Goal: Information Seeking & Learning: Learn about a topic

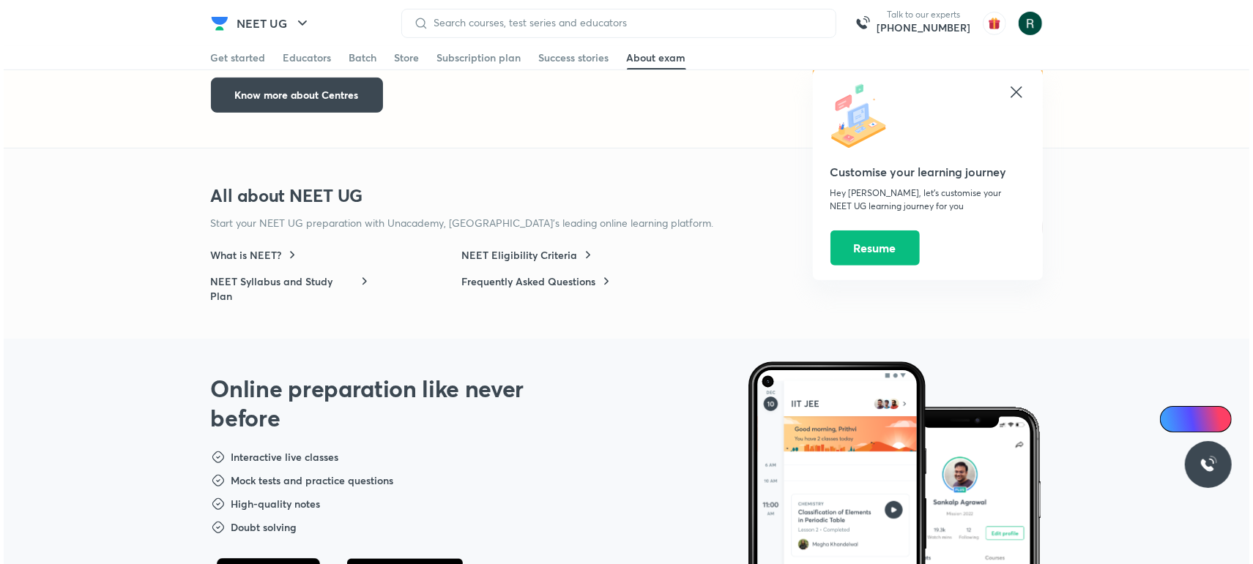
scroll to position [4774, 0]
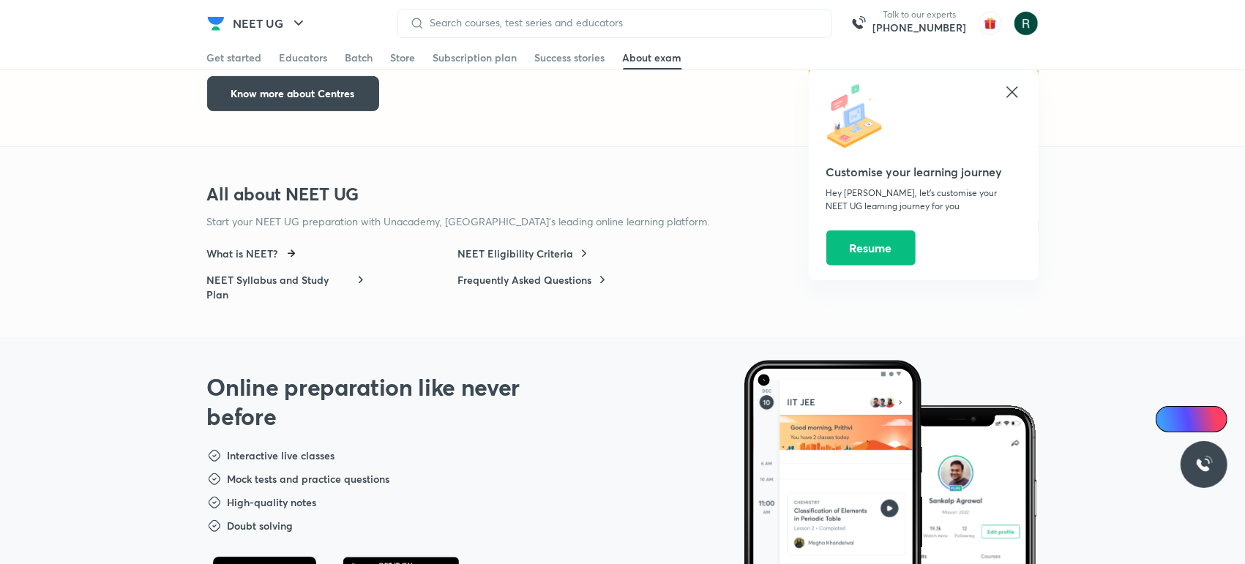
click at [258, 247] on h6 "What is NEET?" at bounding box center [242, 254] width 71 height 15
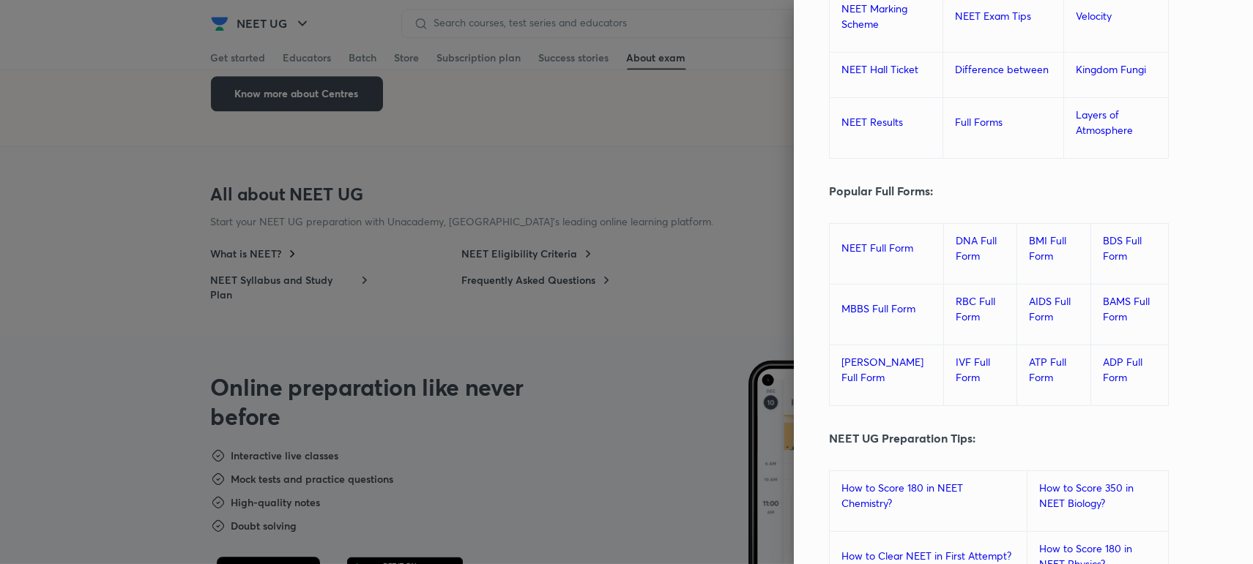
scroll to position [9629, 0]
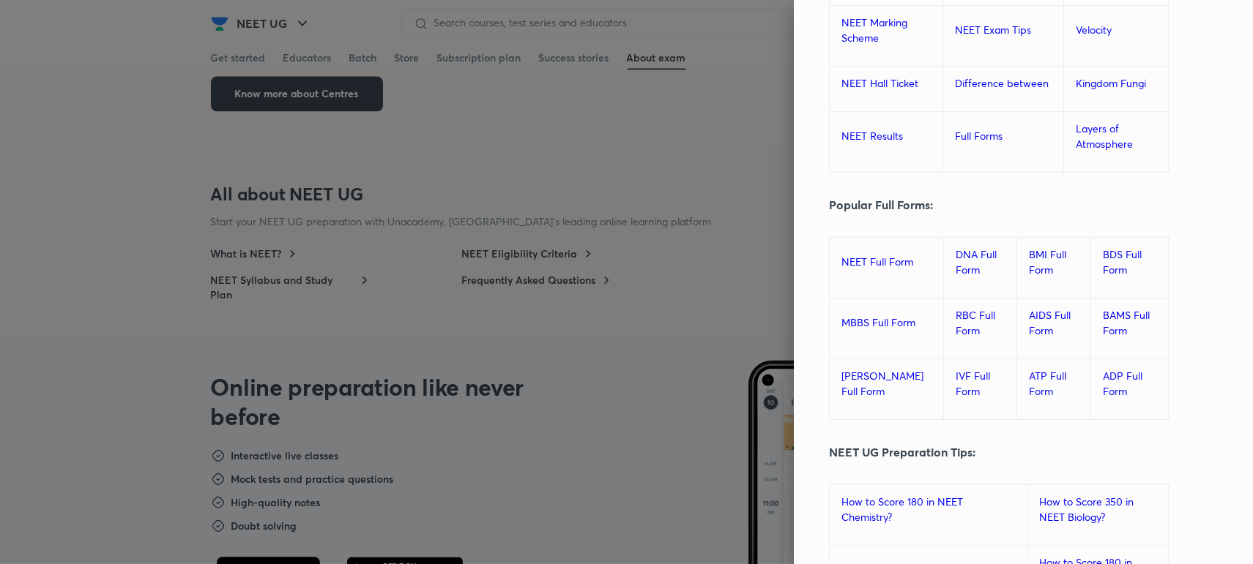
click at [841, 255] on link "NEET Full Form" at bounding box center [877, 262] width 72 height 14
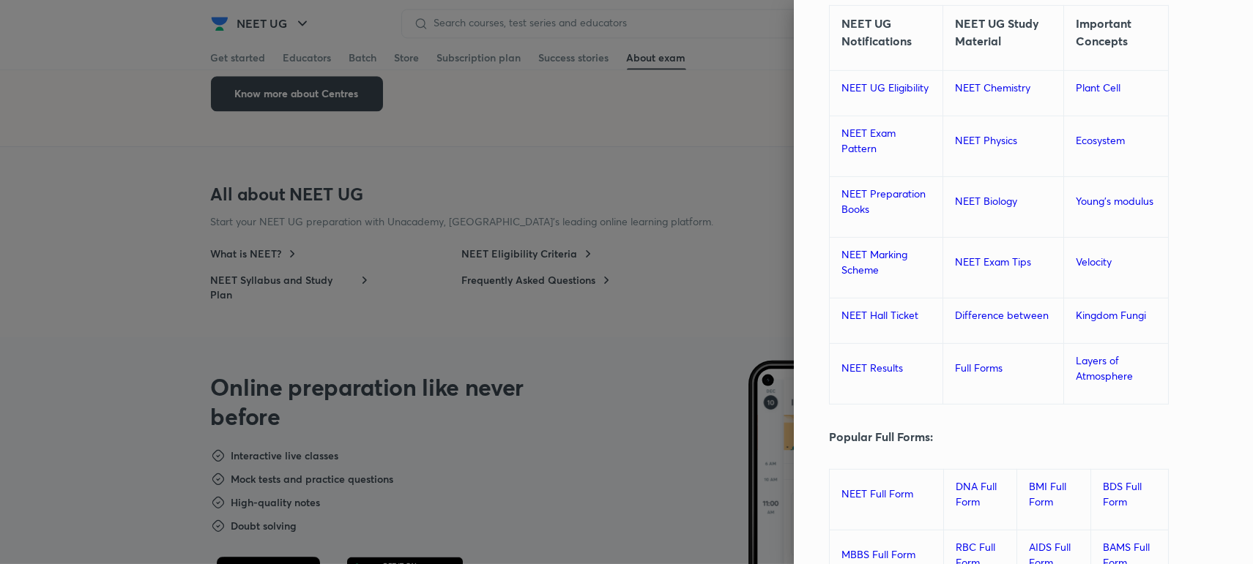
scroll to position [9396, 0]
click at [857, 82] on link "NEET UG Eligibility" at bounding box center [884, 89] width 87 height 14
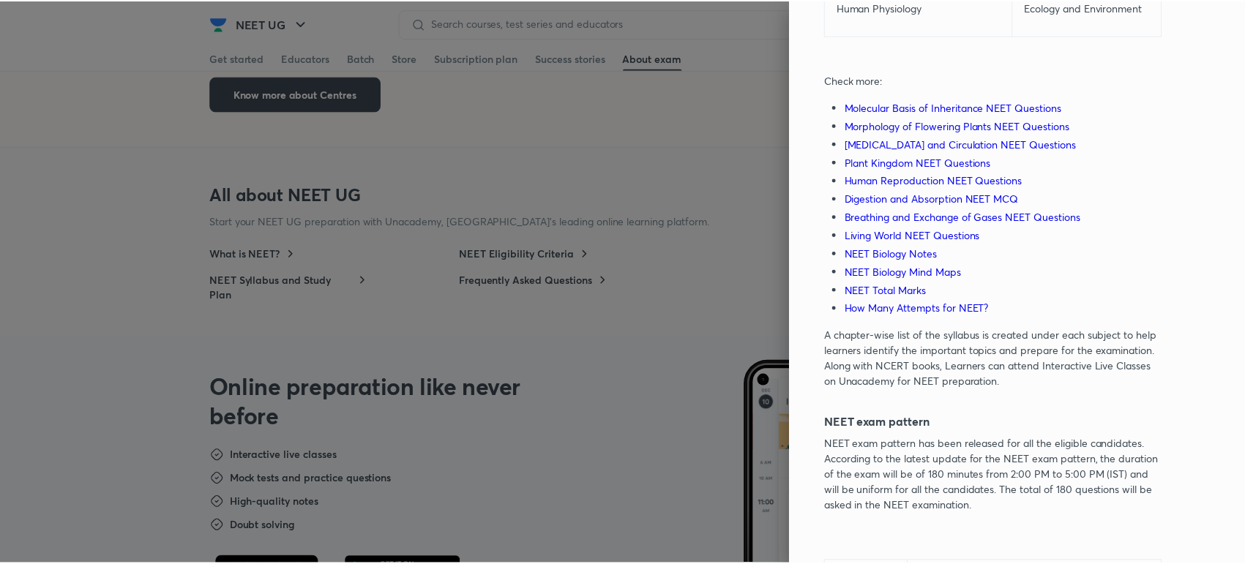
scroll to position [4449, 0]
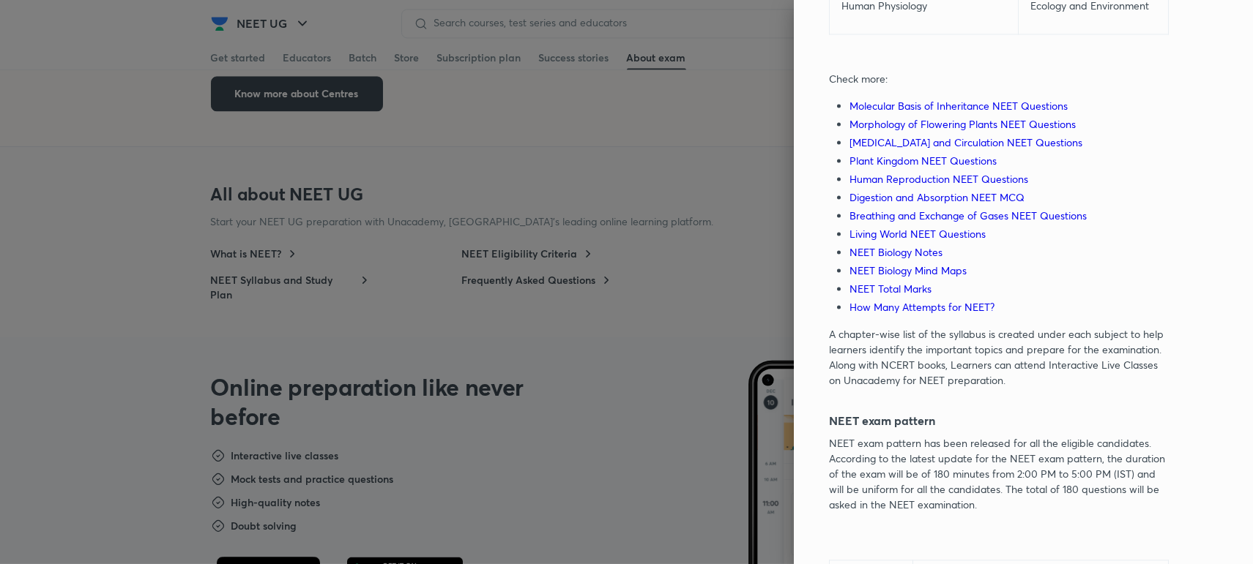
click at [856, 99] on link "Molecular Basis of Inheritance NEET Questions" at bounding box center [958, 106] width 218 height 14
click at [505, 109] on div at bounding box center [626, 282] width 1253 height 564
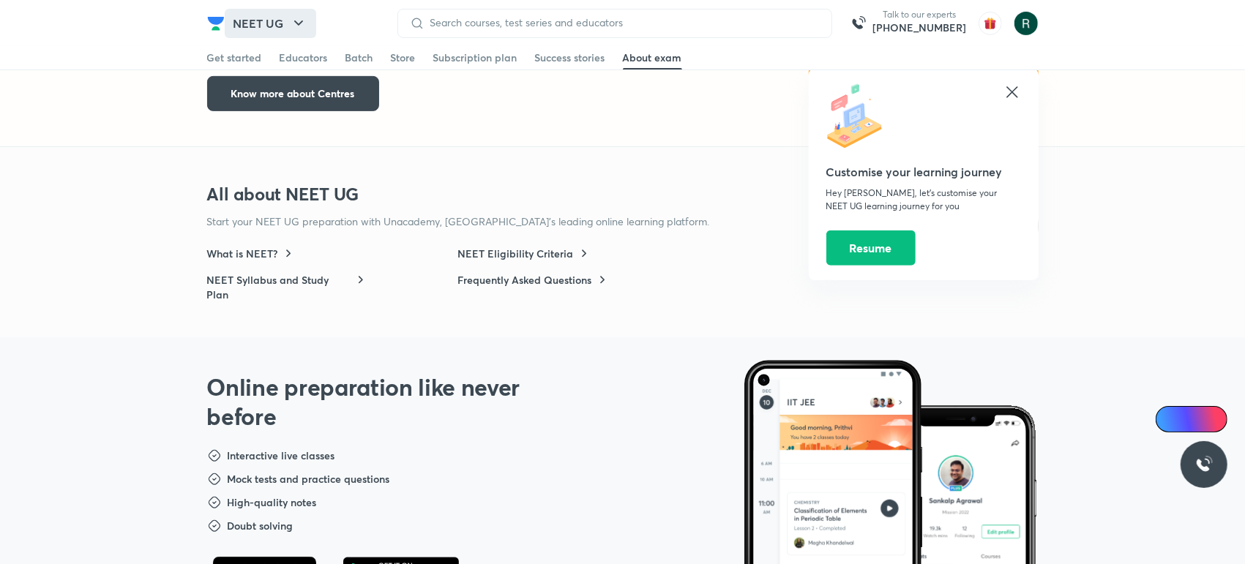
click at [269, 28] on button "NEET UG" at bounding box center [271, 23] width 92 height 29
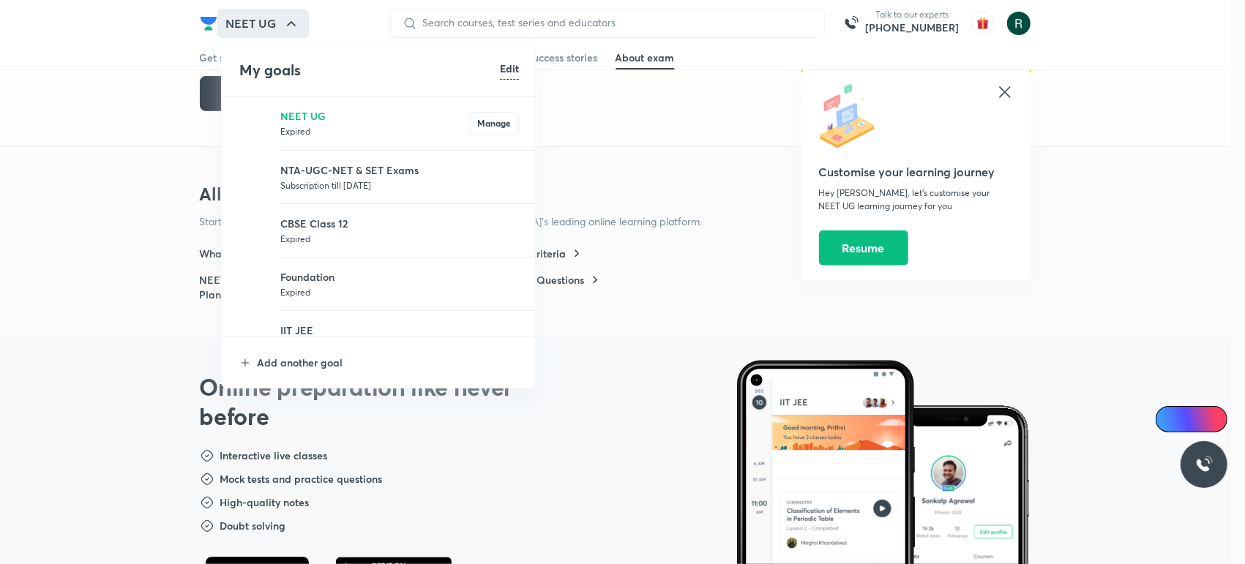
scroll to position [59, 0]
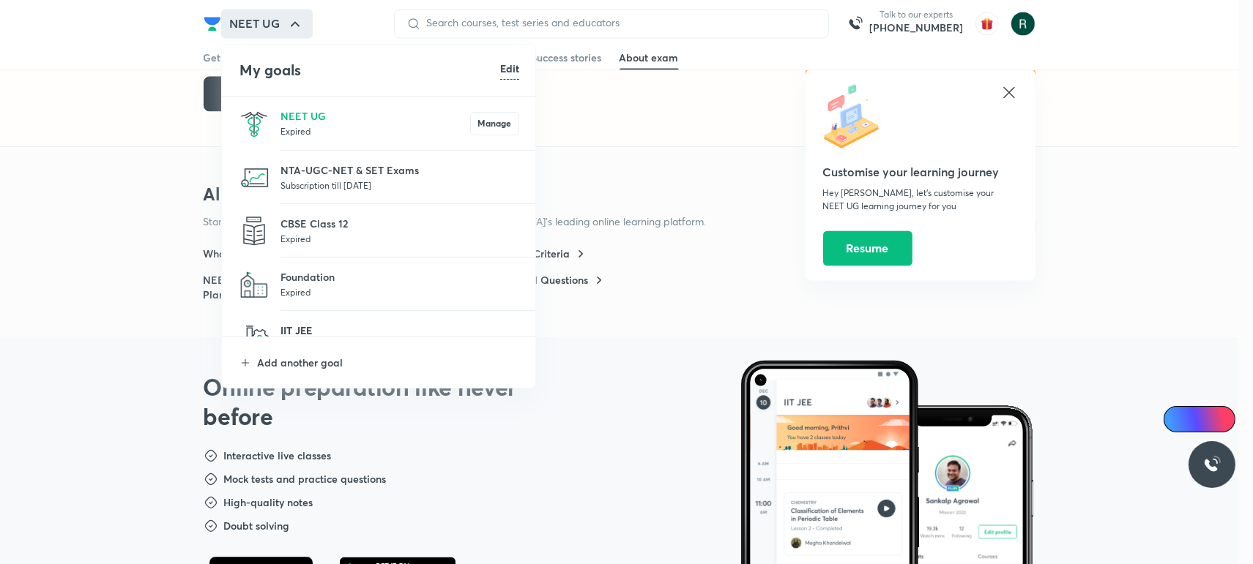
click at [316, 324] on p "IIT JEE" at bounding box center [399, 330] width 239 height 15
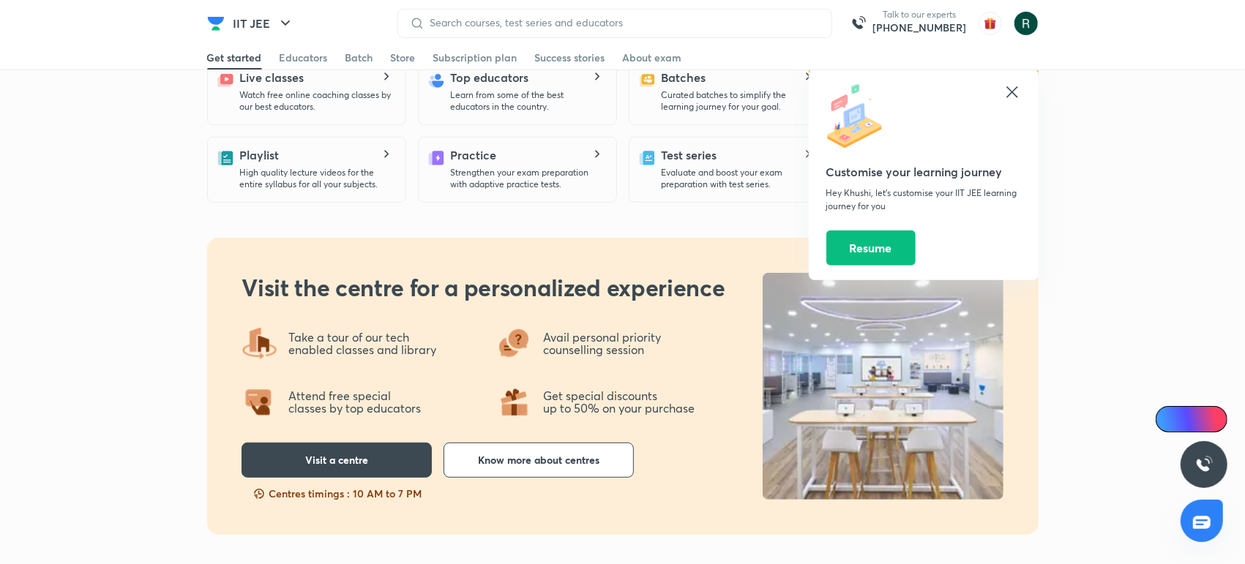
scroll to position [508, 0]
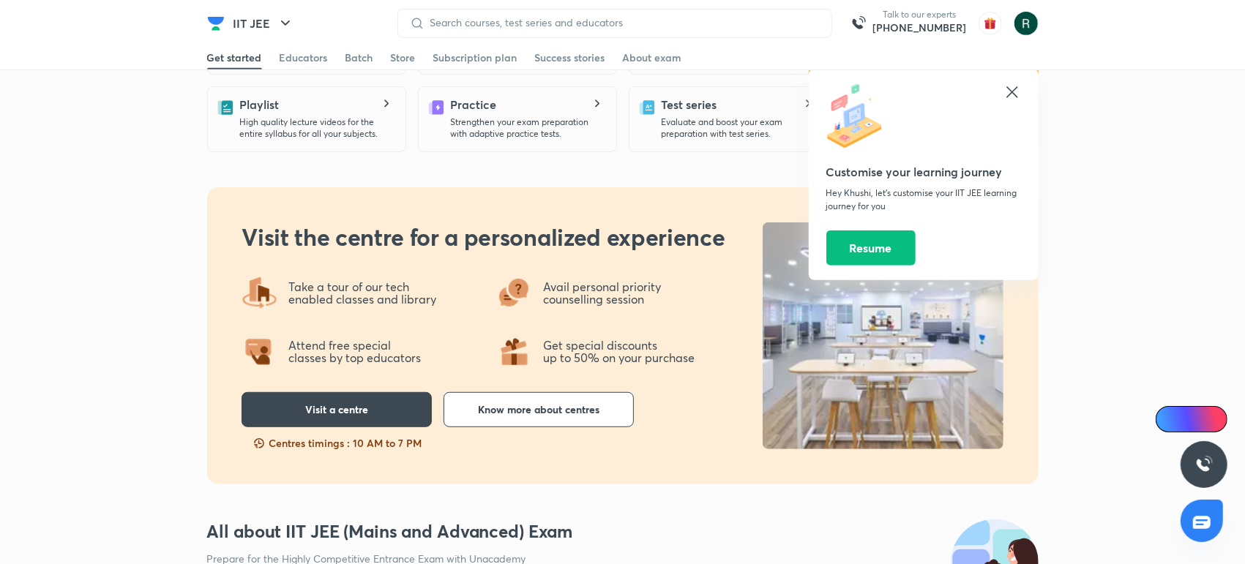
click at [1016, 91] on icon at bounding box center [1013, 92] width 18 height 18
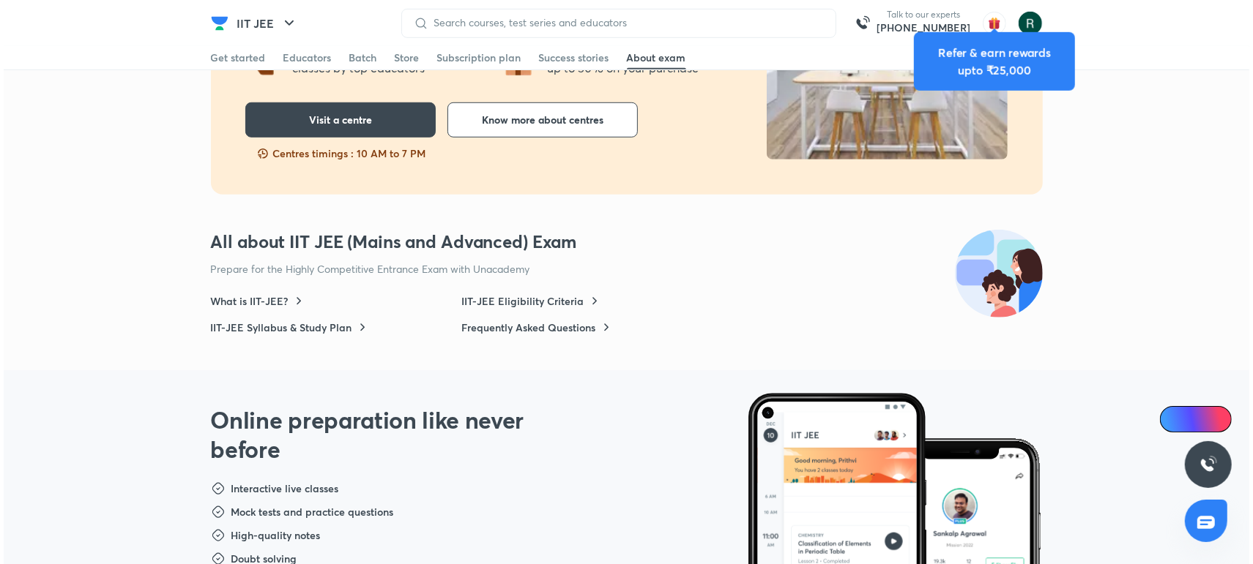
scroll to position [785, 0]
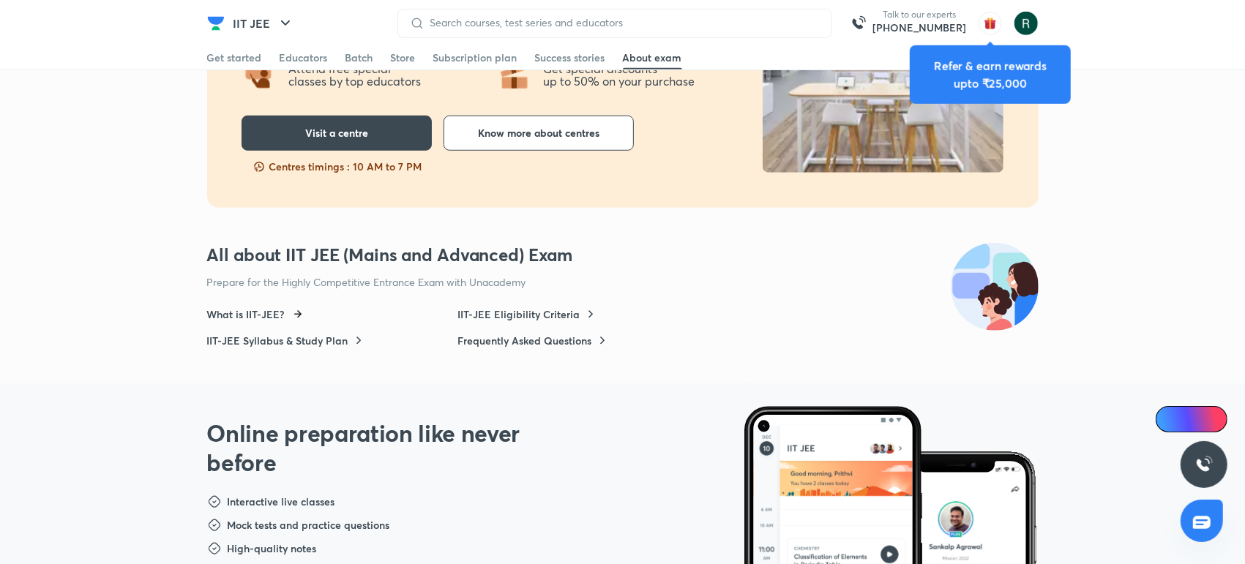
click at [253, 319] on h6 "What is IIT-JEE?" at bounding box center [246, 315] width 78 height 15
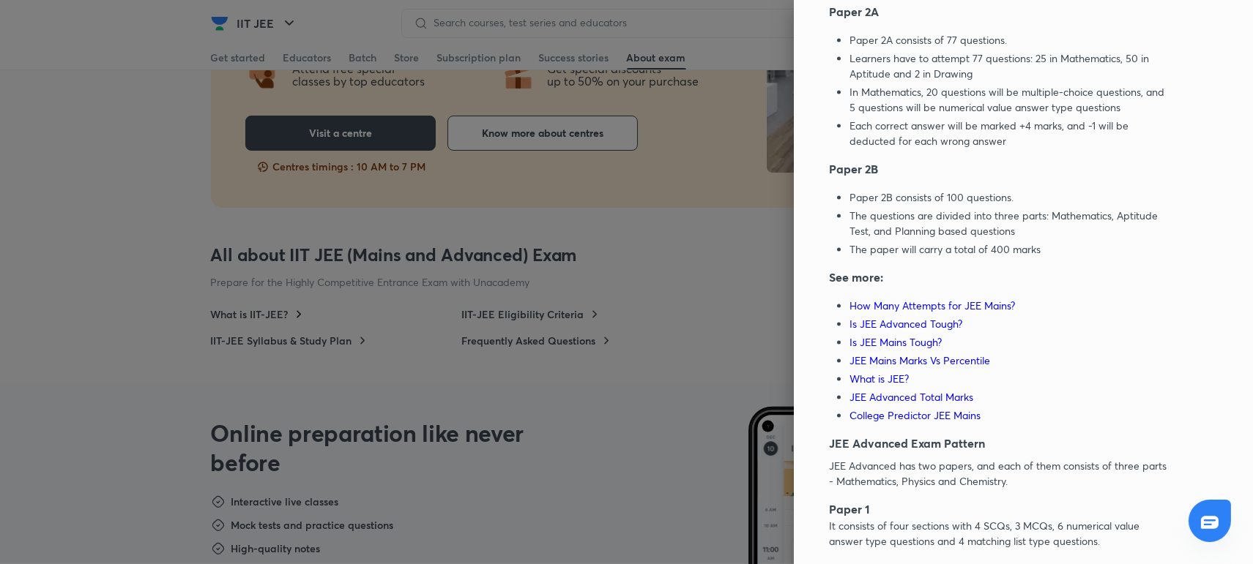
scroll to position [4589, 0]
click at [907, 314] on link "How Many Attempts for JEE Mains?" at bounding box center [931, 307] width 165 height 14
